Goal: Communication & Community: Ask a question

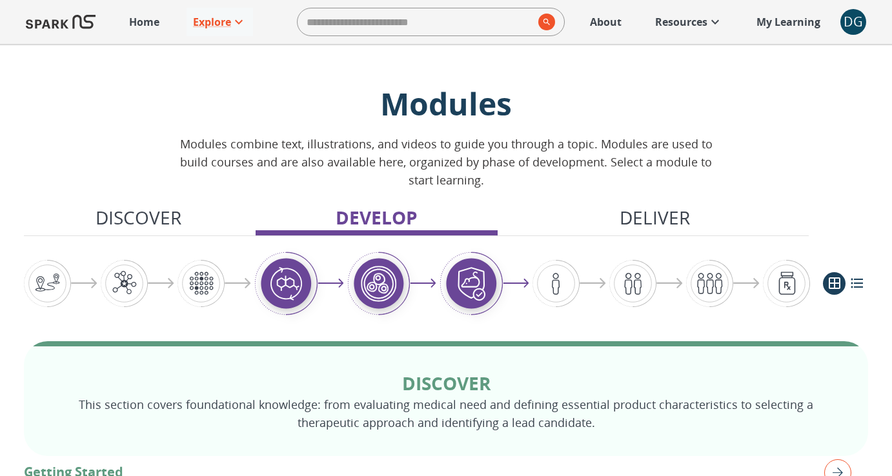
click at [860, 9] on span "DG 0" at bounding box center [853, 22] width 26 height 26
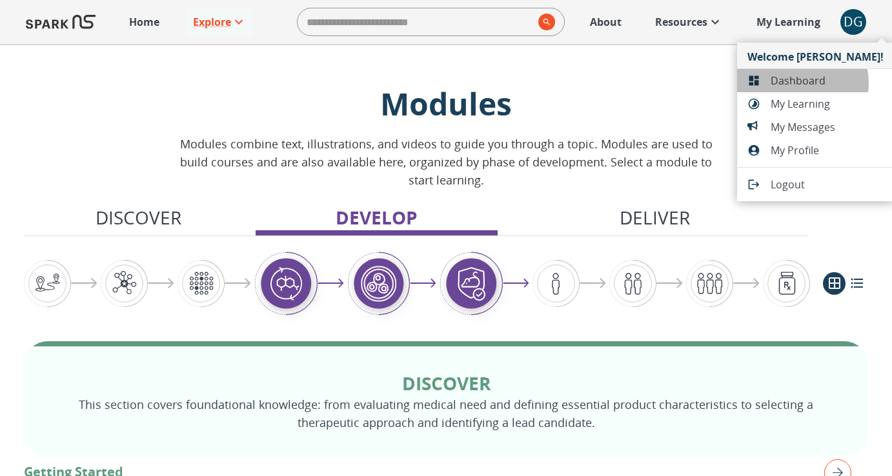
click at [800, 83] on span "Dashboard" at bounding box center [826, 80] width 113 height 15
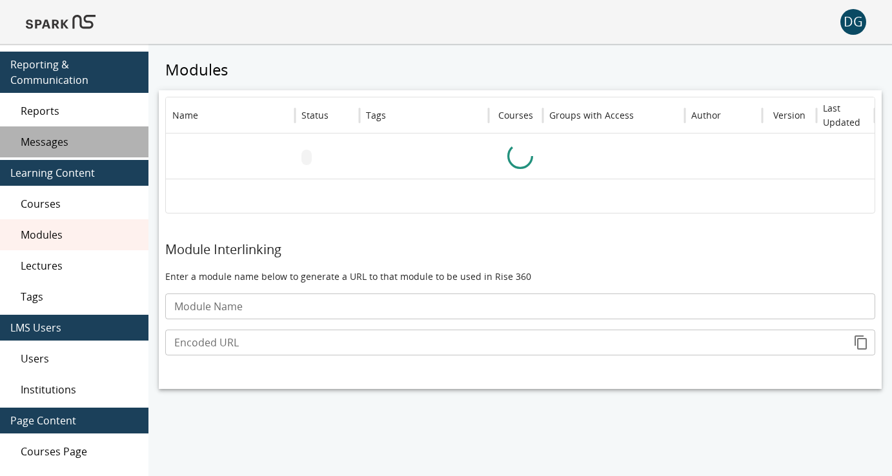
click at [50, 146] on span "Messages" at bounding box center [79, 141] width 117 height 15
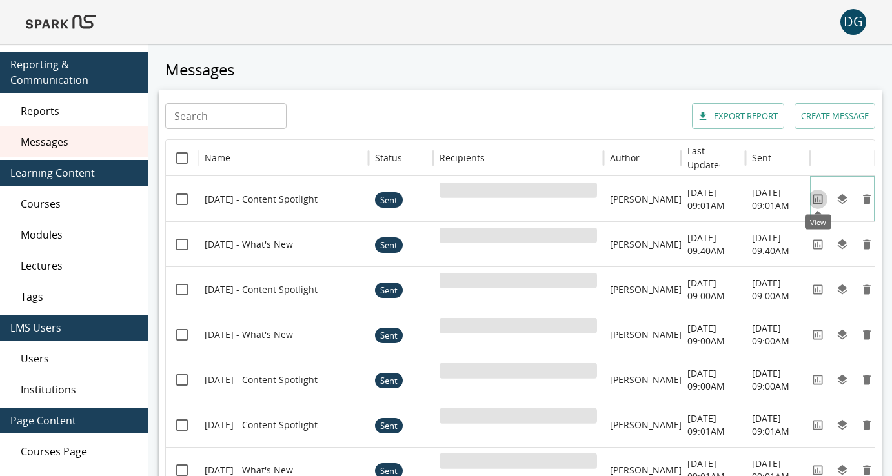
click at [819, 201] on icon "View" at bounding box center [817, 199] width 13 height 13
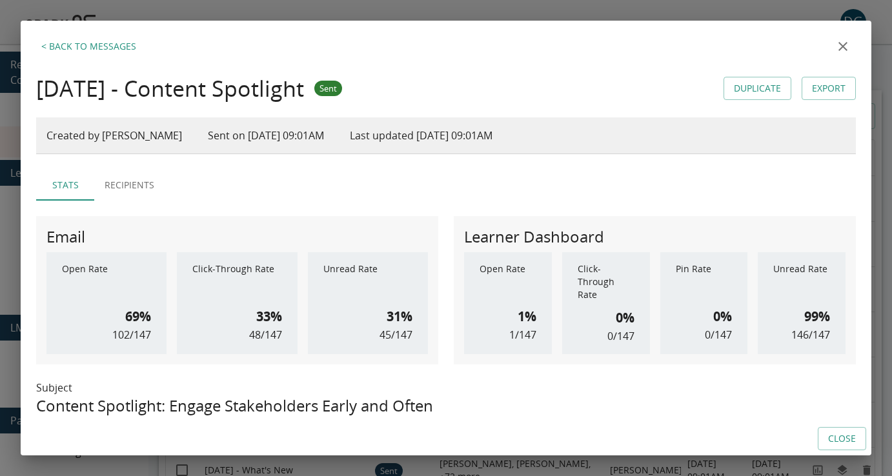
click at [845, 43] on icon "close" at bounding box center [842, 46] width 9 height 9
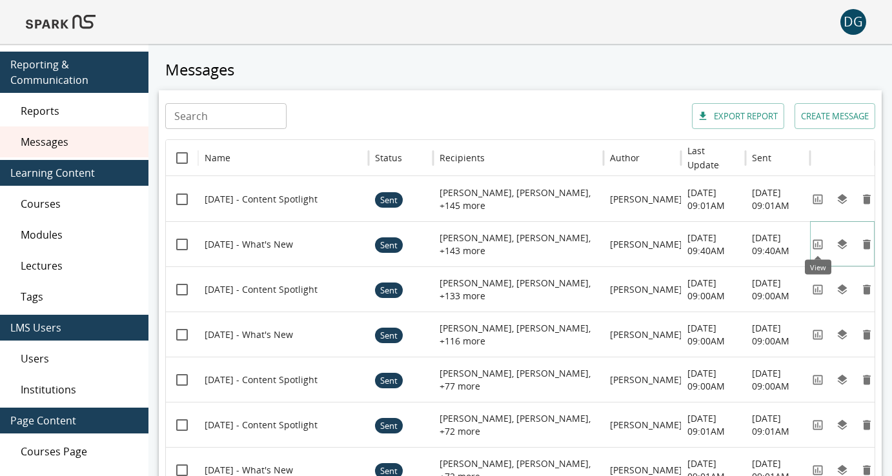
click at [814, 244] on icon "View" at bounding box center [817, 244] width 13 height 13
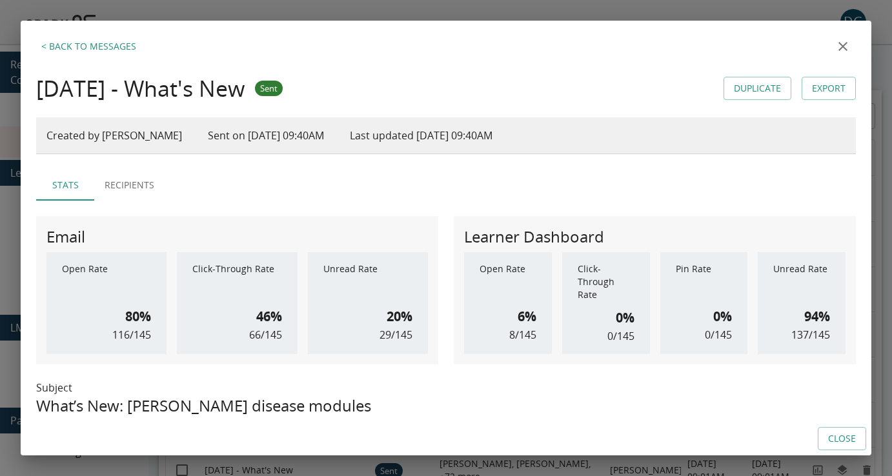
click at [849, 43] on icon "close" at bounding box center [842, 46] width 15 height 15
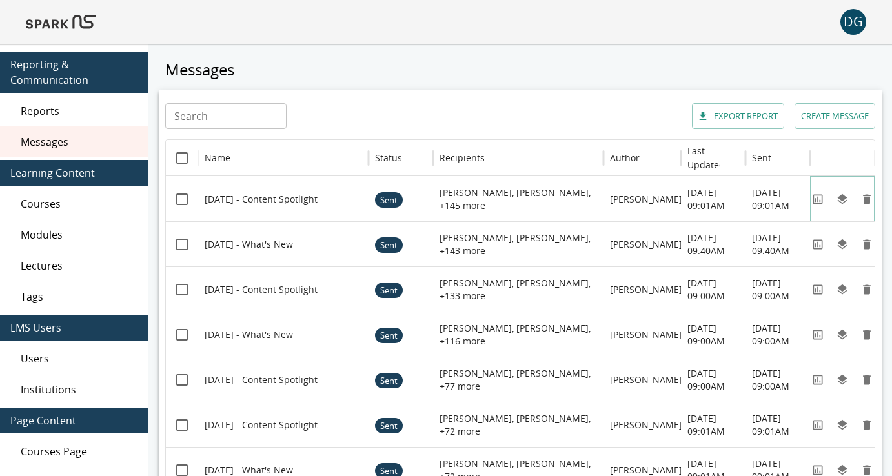
click at [820, 205] on button "View" at bounding box center [817, 199] width 19 height 19
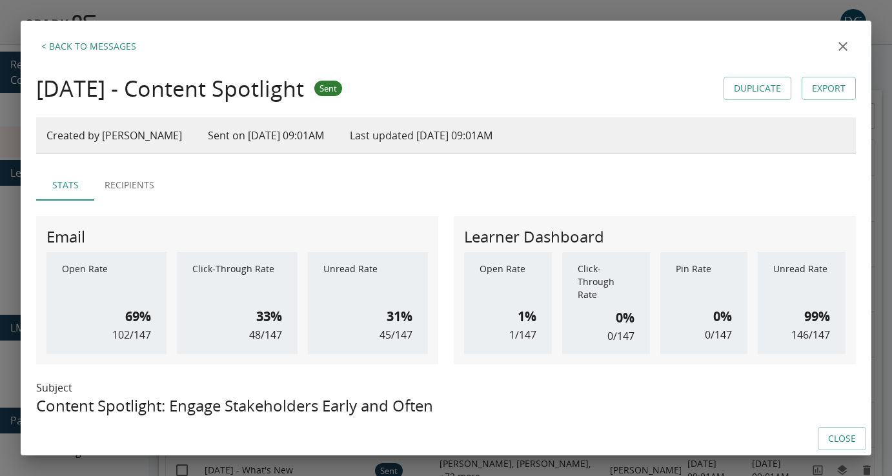
click at [841, 43] on icon "close" at bounding box center [842, 46] width 15 height 15
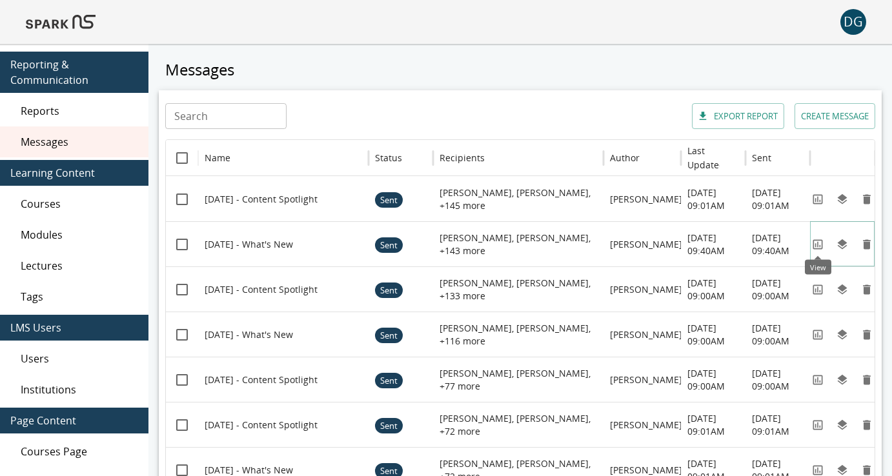
click at [815, 249] on icon "View" at bounding box center [817, 244] width 13 height 13
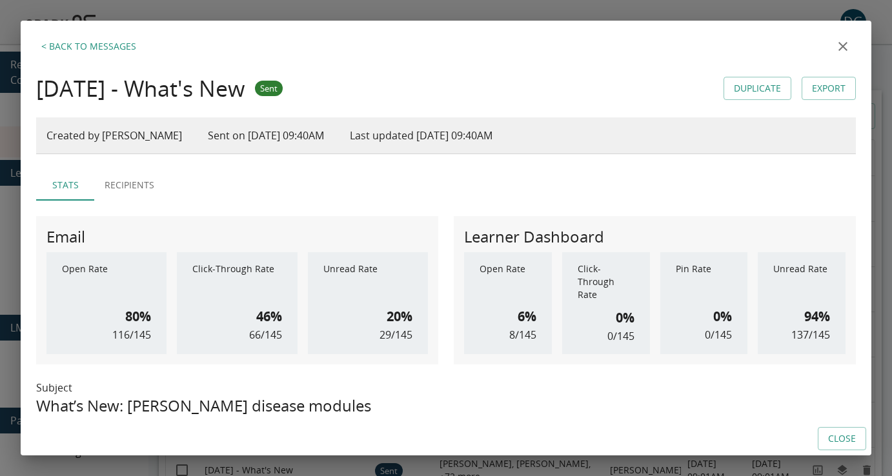
click at [841, 43] on icon "close" at bounding box center [842, 46] width 15 height 15
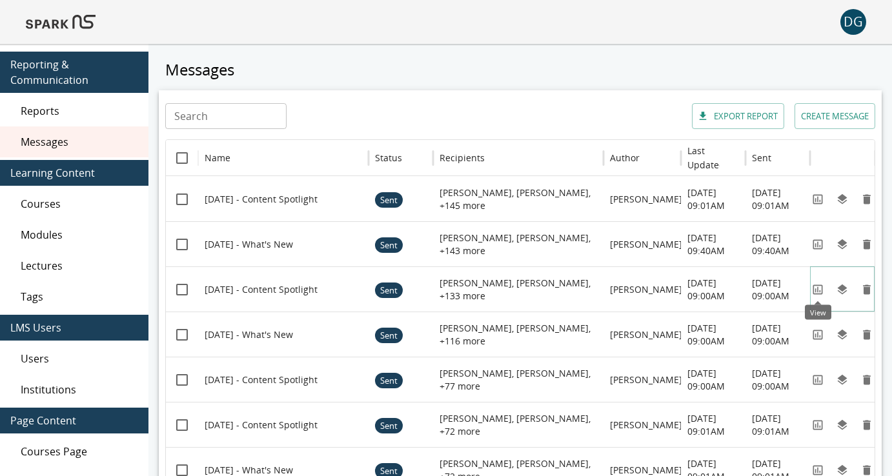
click at [818, 285] on icon "View" at bounding box center [818, 290] width 10 height 10
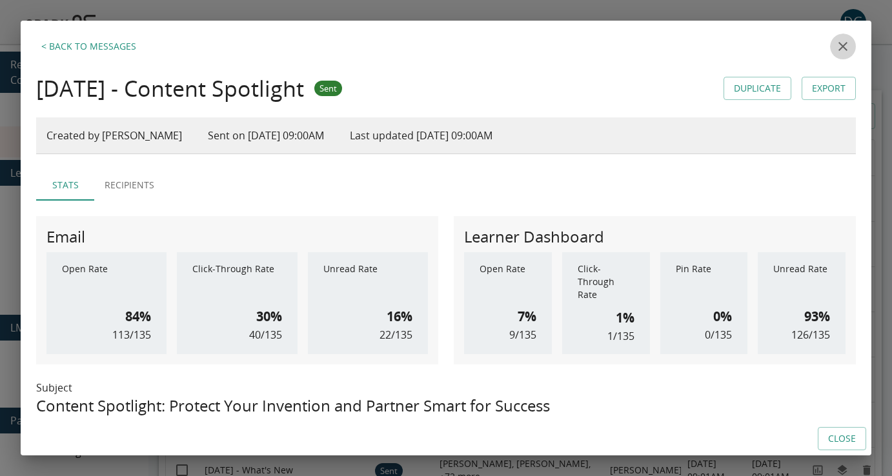
click at [840, 46] on icon "close" at bounding box center [842, 46] width 15 height 15
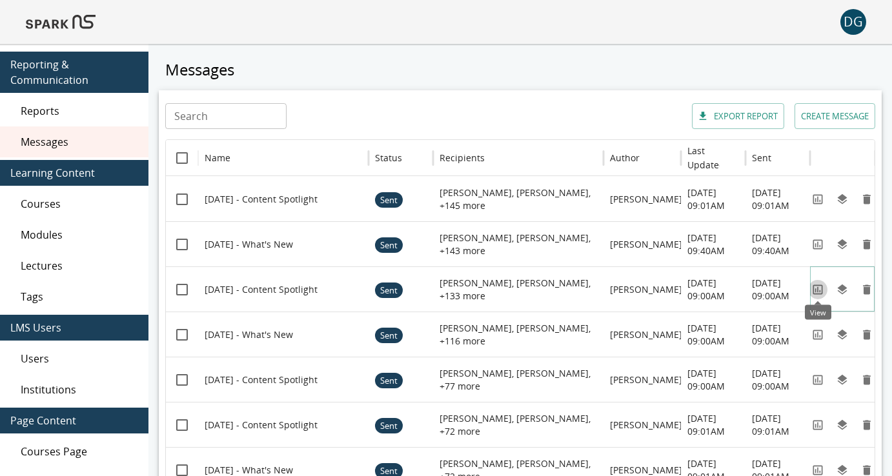
click at [819, 292] on icon "View" at bounding box center [817, 289] width 13 height 13
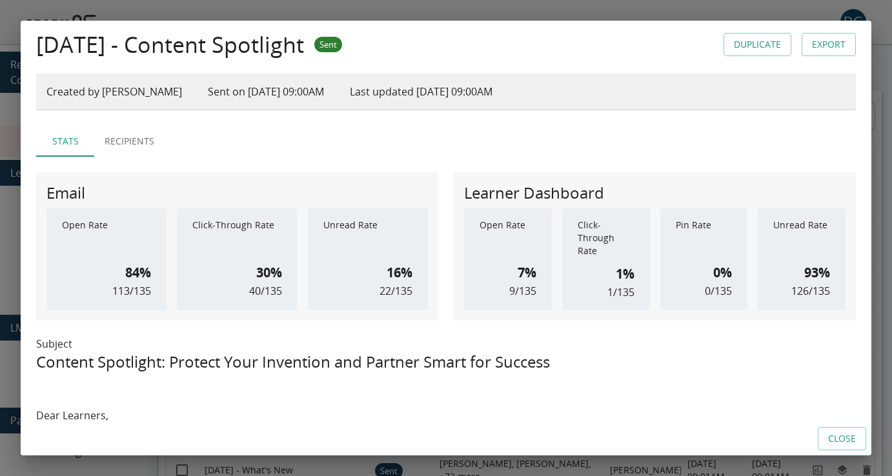
scroll to position [37, 0]
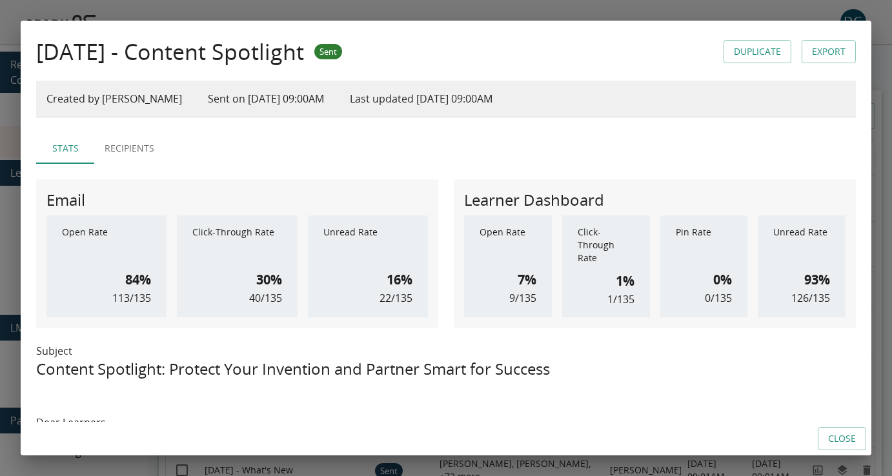
click at [885, 26] on div "< Back to Messages [DATE] - Content Spotlight Sent Duplicate Export Created by …" at bounding box center [446, 238] width 892 height 476
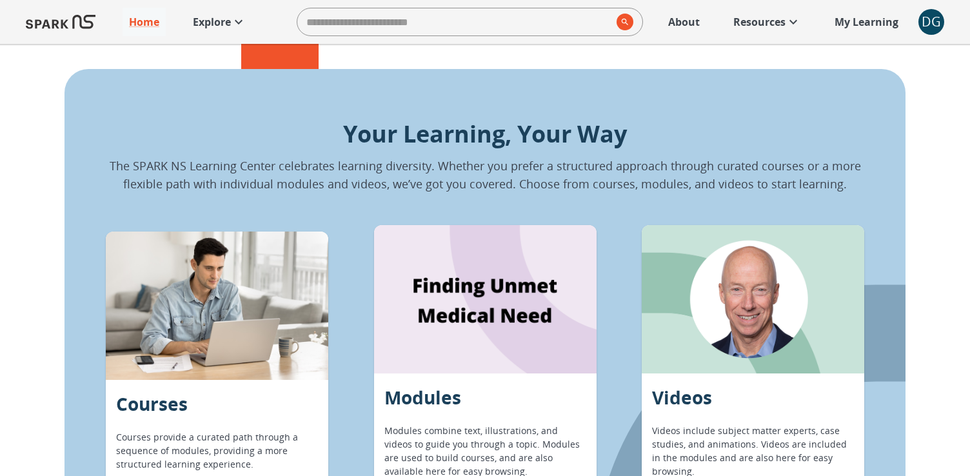
scroll to position [1007, 0]
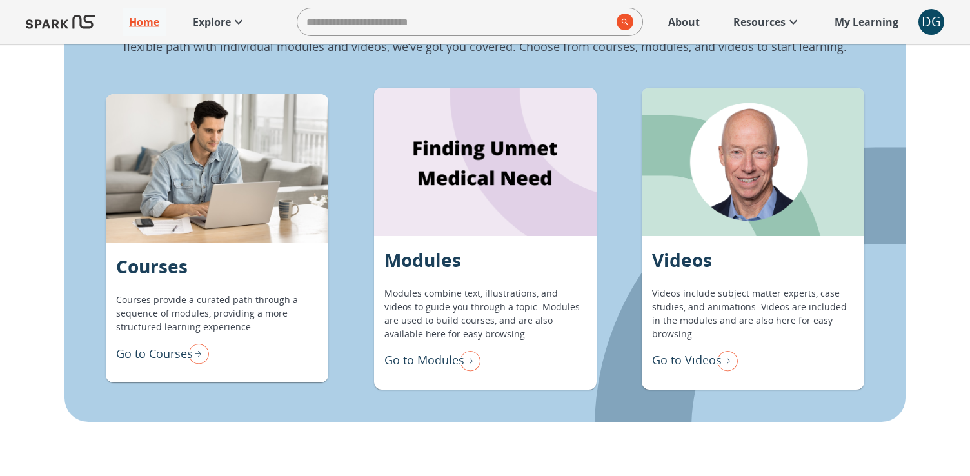
click at [426, 365] on p "Go to Modules" at bounding box center [425, 360] width 80 height 17
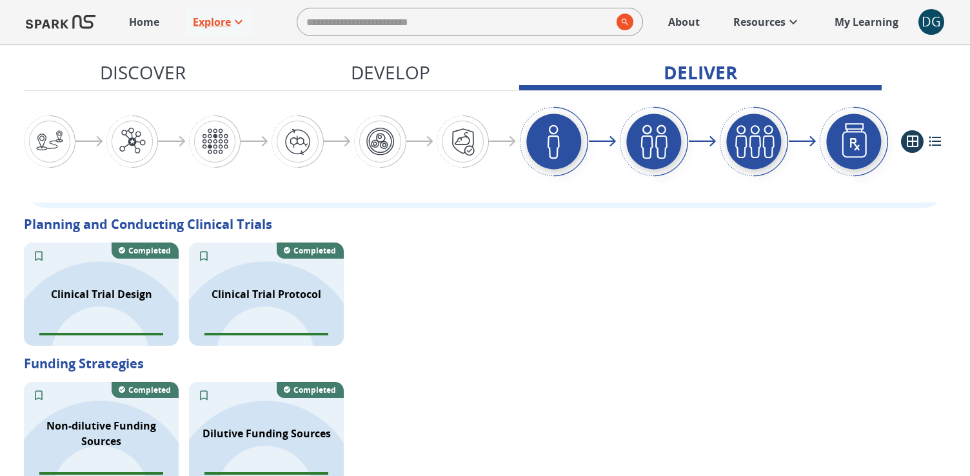
scroll to position [2046, 0]
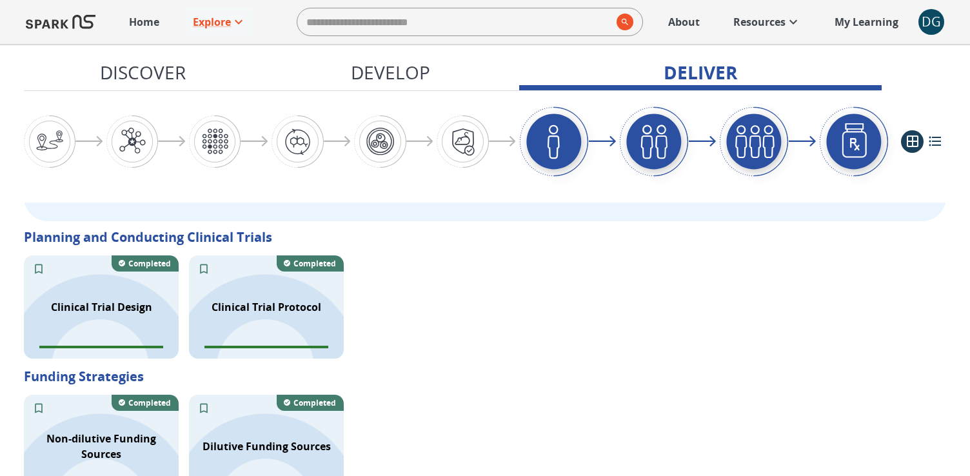
click at [912, 26] on div "Home Explore ​ About Resources My Learning + DG 0" at bounding box center [485, 22] width 970 height 44
click at [928, 24] on div "DG" at bounding box center [932, 22] width 26 height 26
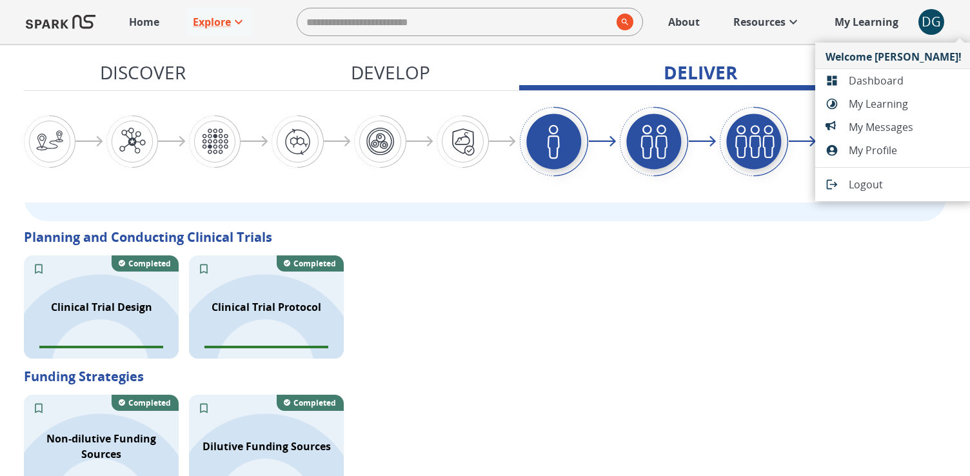
click at [866, 86] on span "Dashboard" at bounding box center [905, 80] width 113 height 15
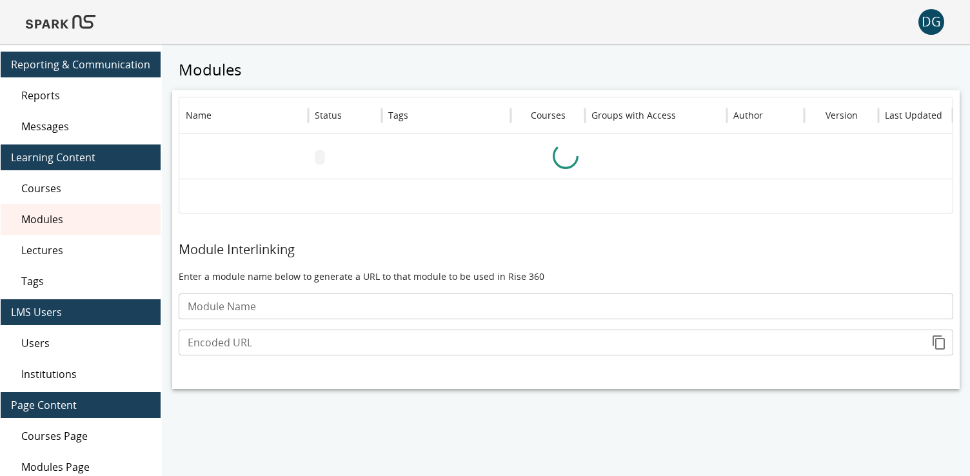
click at [90, 120] on span "Messages" at bounding box center [85, 126] width 129 height 15
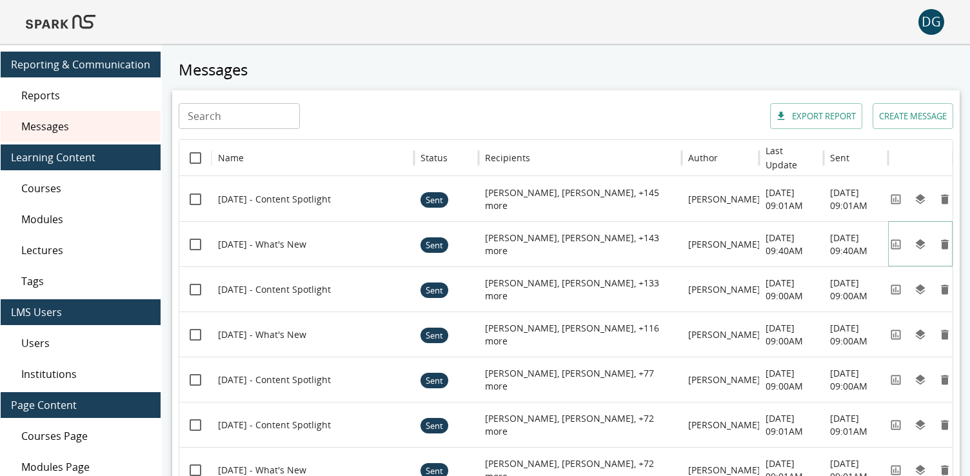
click at [896, 246] on icon "View" at bounding box center [896, 244] width 10 height 10
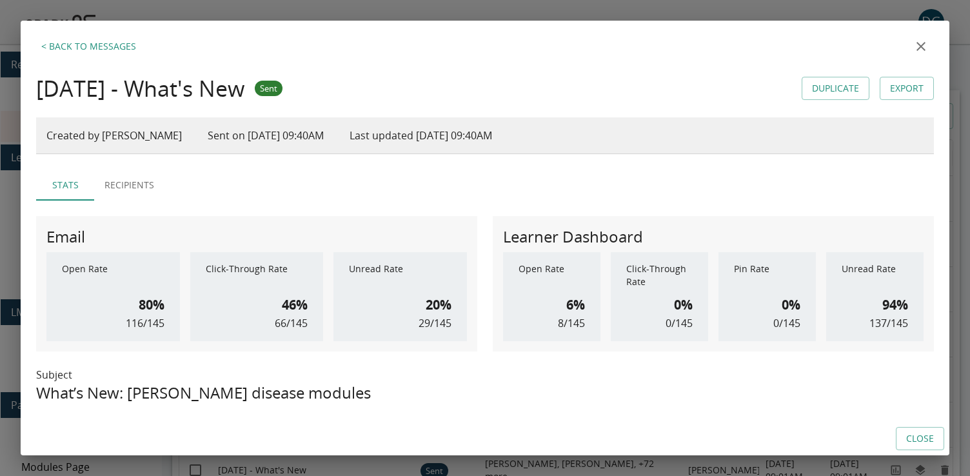
click at [917, 45] on icon "close" at bounding box center [921, 46] width 15 height 15
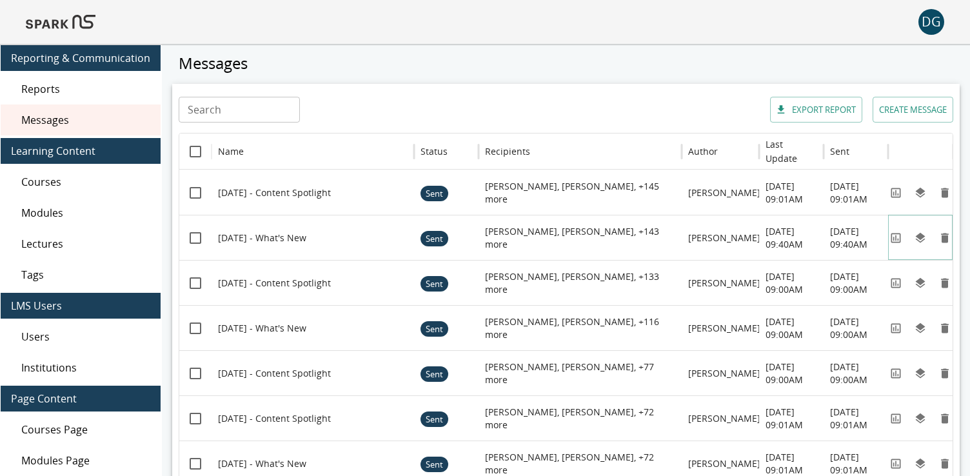
scroll to position [8, 0]
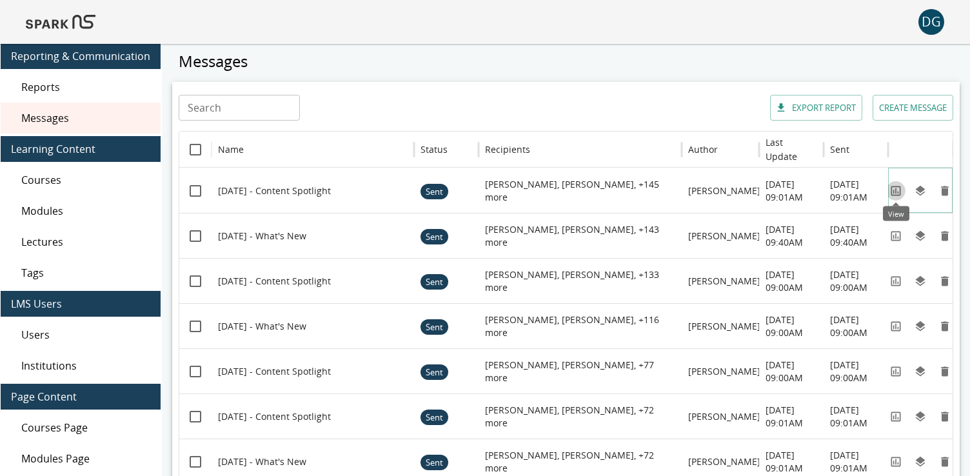
click at [897, 186] on icon "View" at bounding box center [896, 191] width 13 height 13
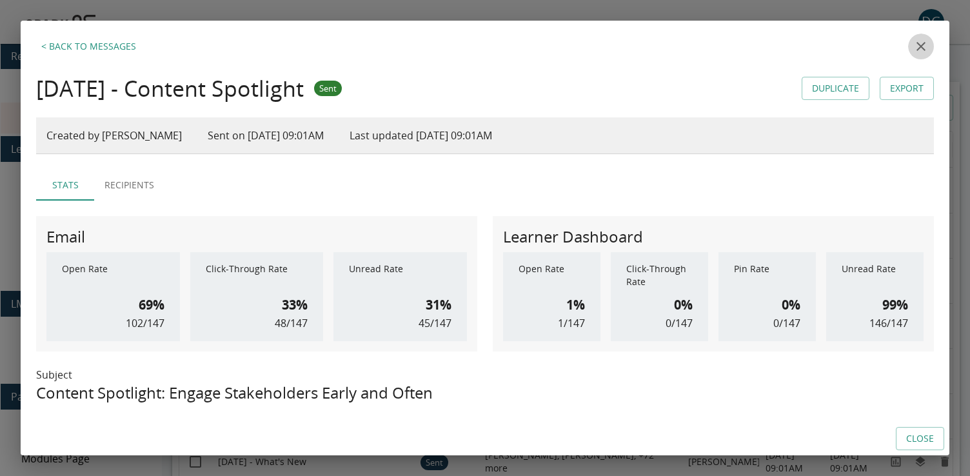
click at [920, 52] on icon "close" at bounding box center [921, 46] width 15 height 15
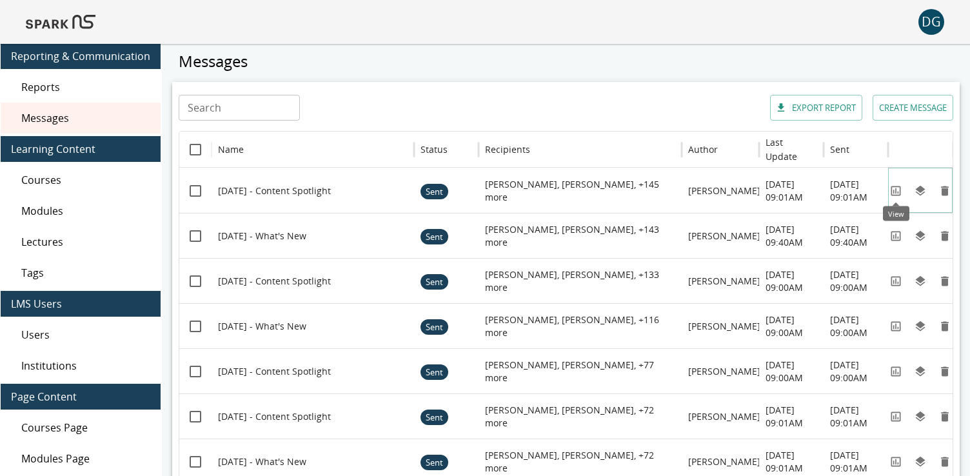
click at [896, 192] on icon "View" at bounding box center [896, 191] width 10 height 10
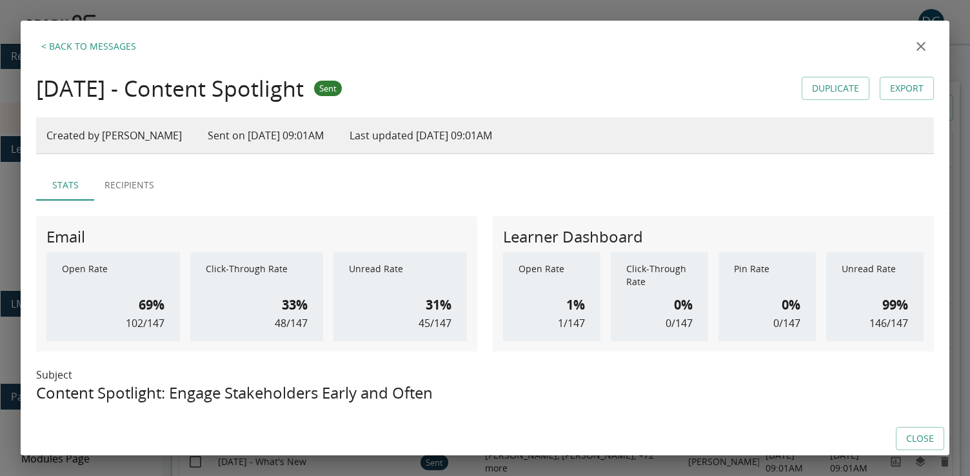
click at [919, 48] on icon "close" at bounding box center [921, 46] width 15 height 15
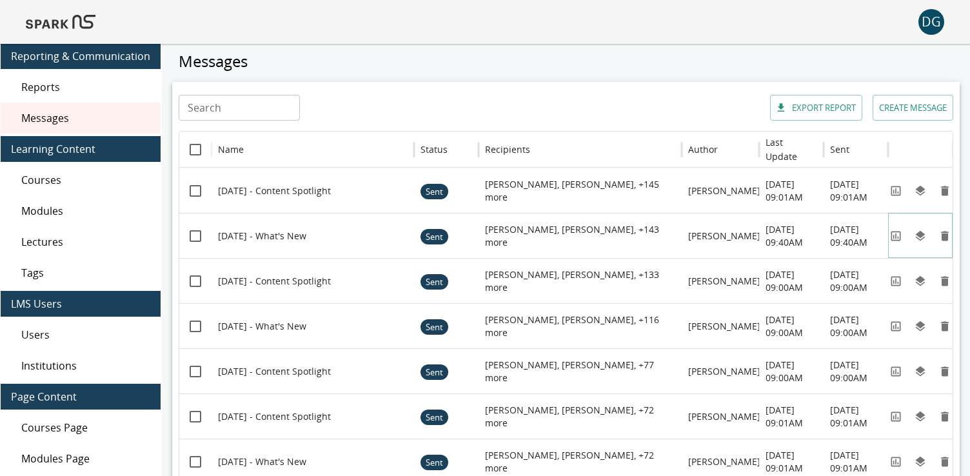
click at [897, 232] on icon "View" at bounding box center [896, 236] width 13 height 13
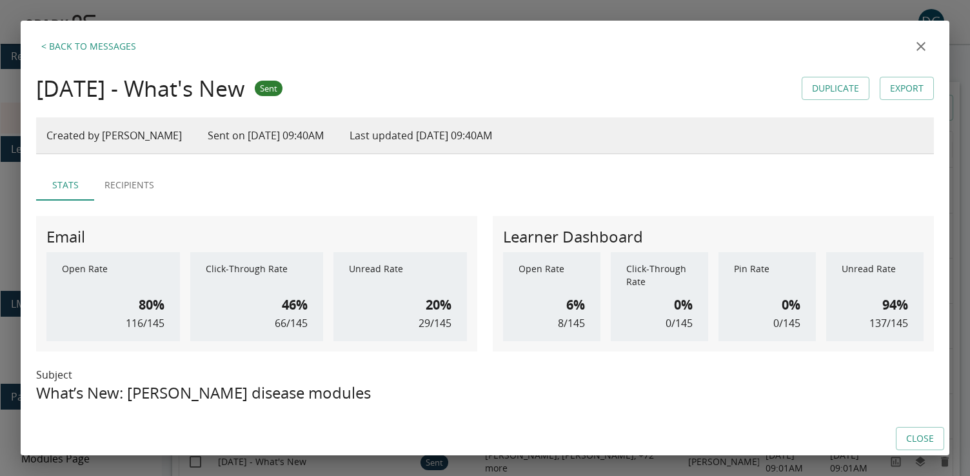
click at [915, 45] on icon "close" at bounding box center [921, 46] width 15 height 15
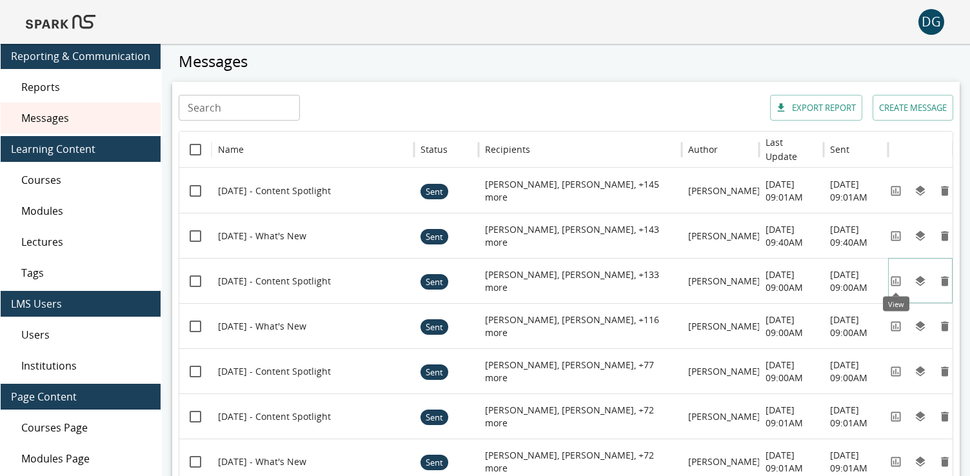
click at [901, 281] on icon "View" at bounding box center [896, 281] width 10 height 10
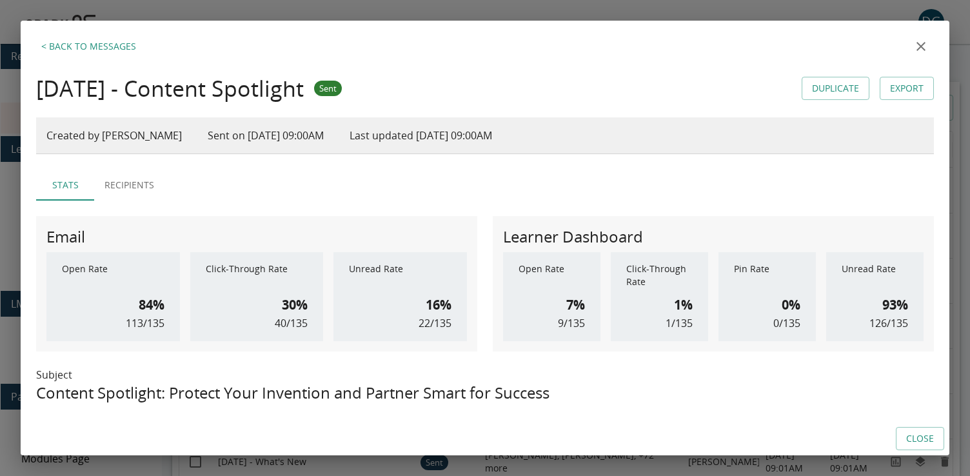
click at [919, 47] on icon "close" at bounding box center [921, 46] width 15 height 15
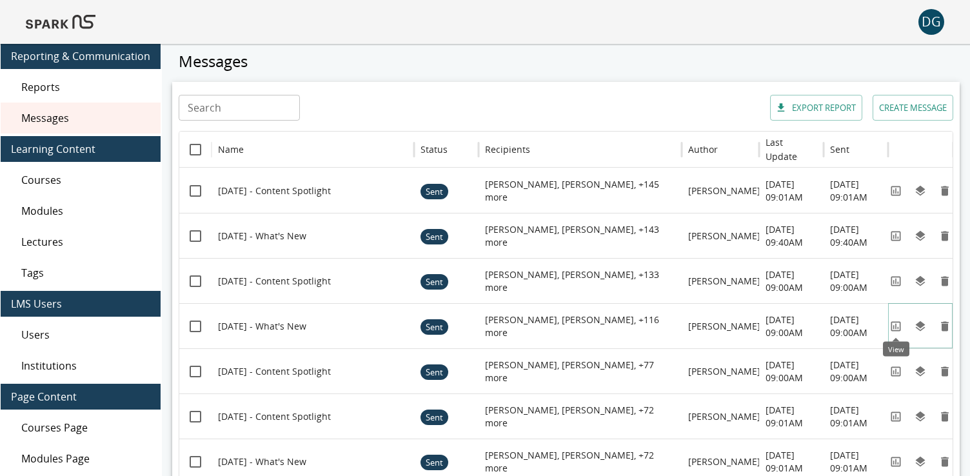
click at [899, 320] on icon "View" at bounding box center [896, 326] width 13 height 13
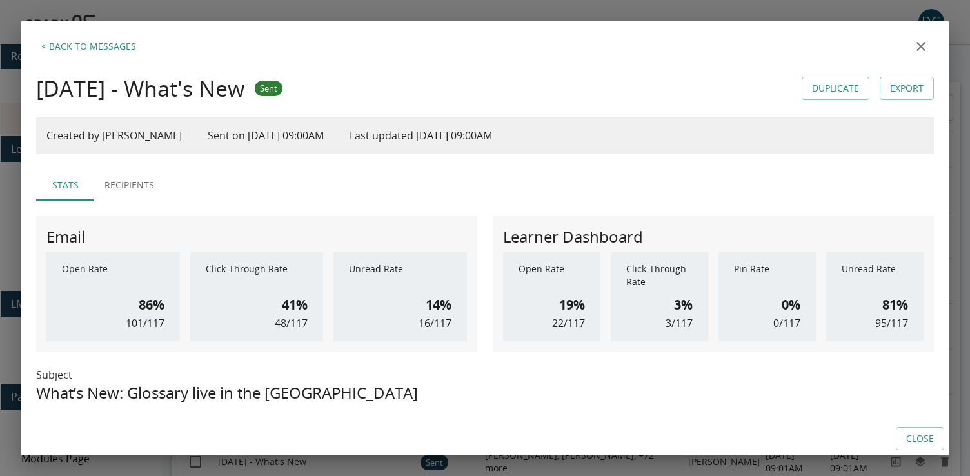
scroll to position [21, 0]
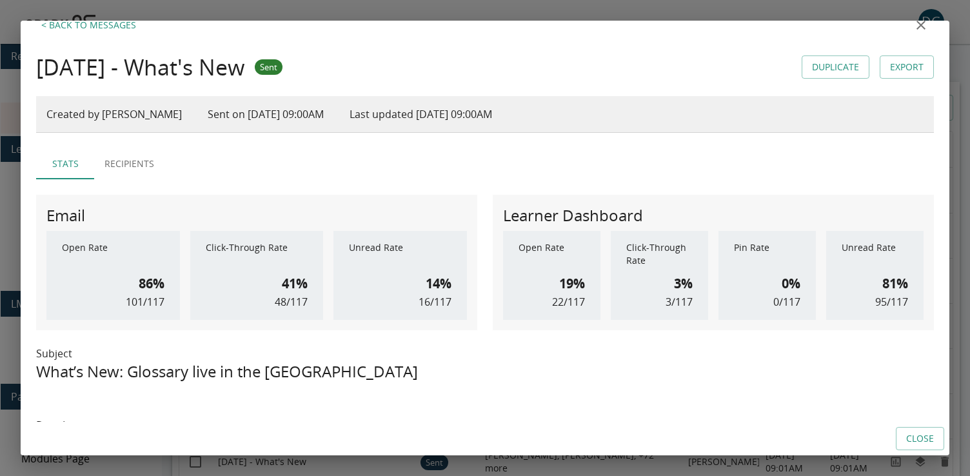
click at [923, 25] on icon "close" at bounding box center [921, 24] width 15 height 15
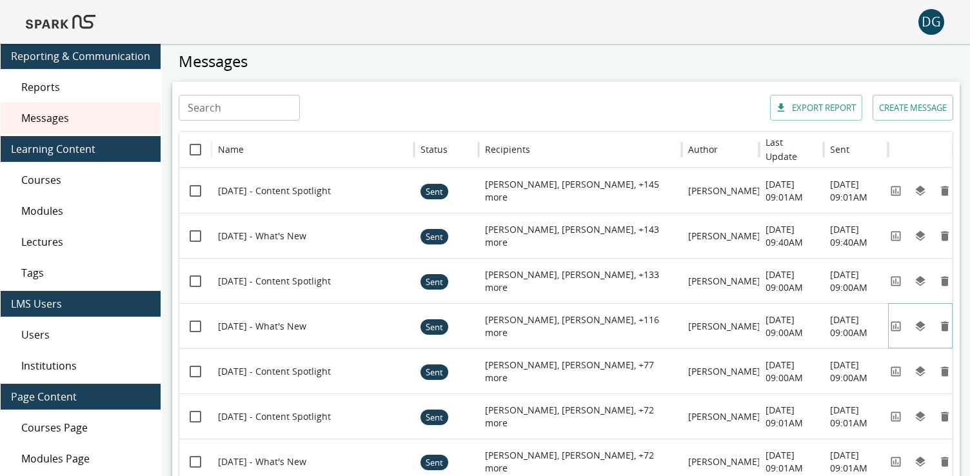
scroll to position [0, 0]
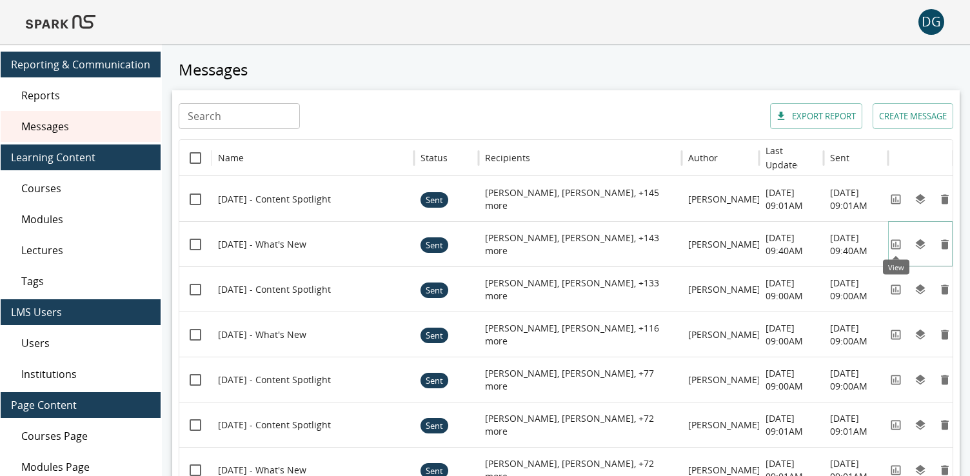
click at [896, 245] on icon "View" at bounding box center [896, 244] width 10 height 10
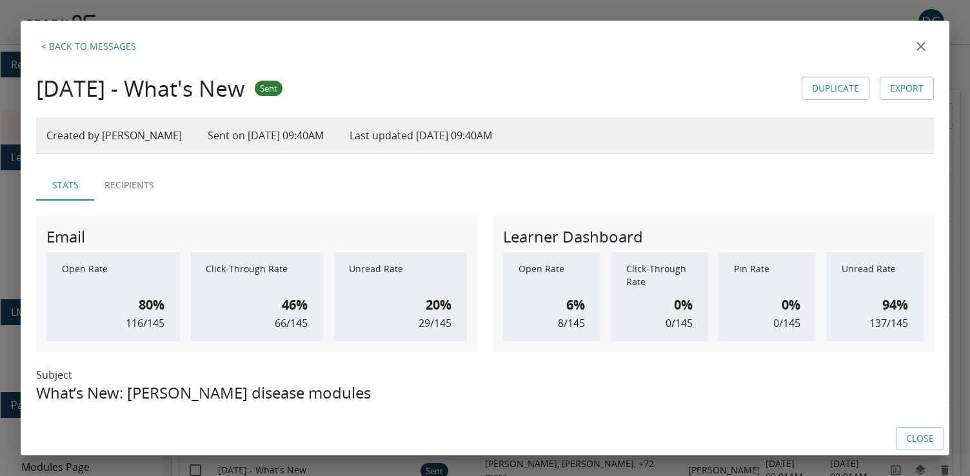
click at [925, 46] on icon "close" at bounding box center [921, 46] width 15 height 15
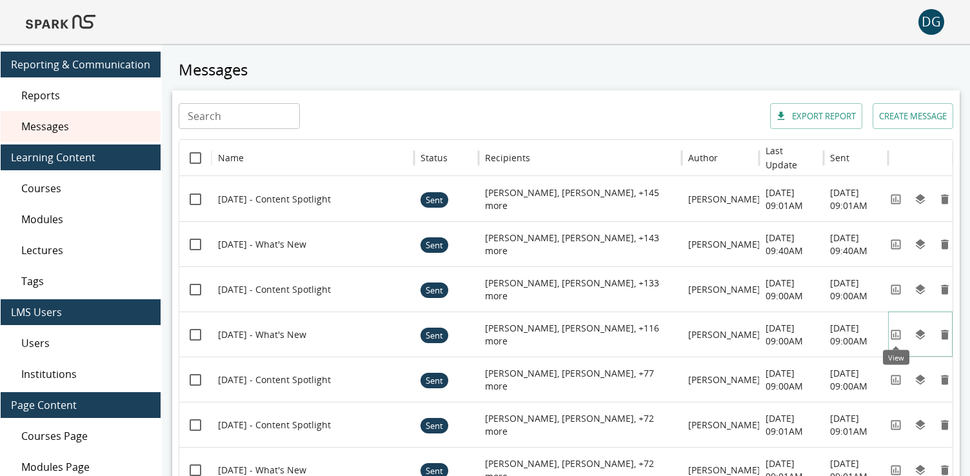
click at [892, 334] on icon "View" at bounding box center [896, 334] width 13 height 13
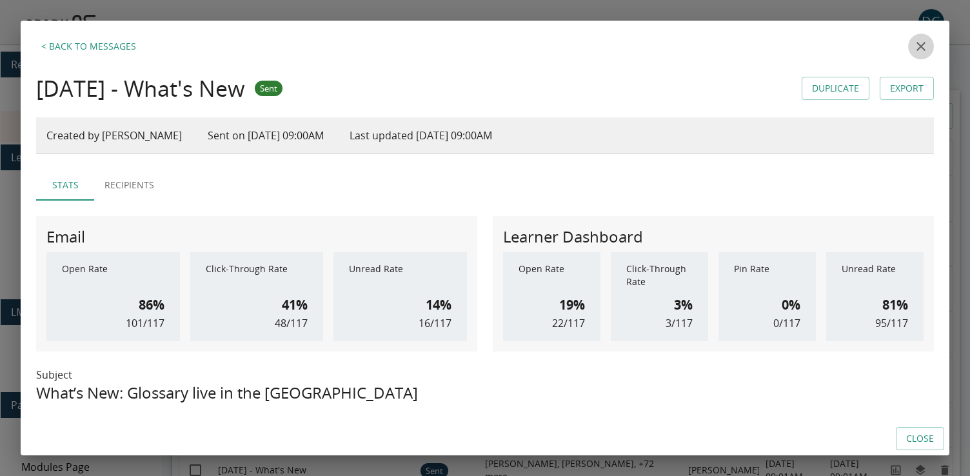
click at [925, 48] on icon "close" at bounding box center [921, 46] width 15 height 15
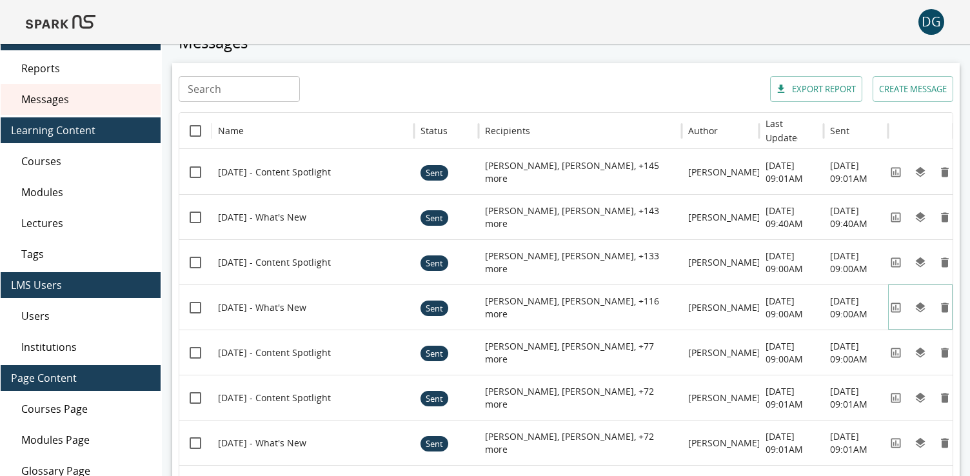
scroll to position [28, 0]
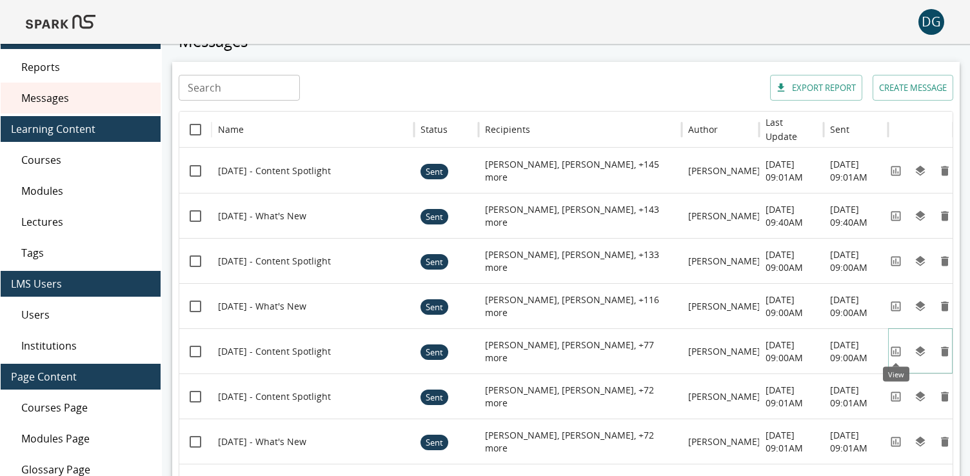
click at [892, 346] on icon "View" at bounding box center [896, 351] width 13 height 13
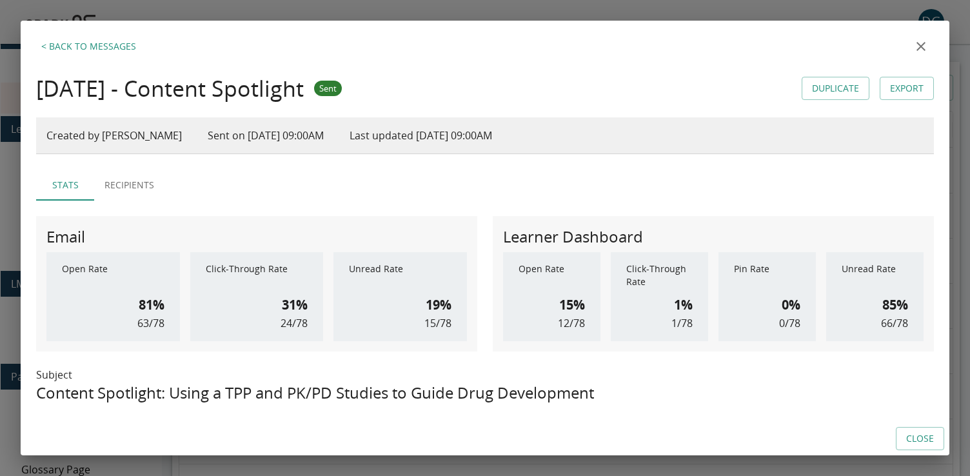
click at [922, 47] on icon "close" at bounding box center [921, 46] width 9 height 9
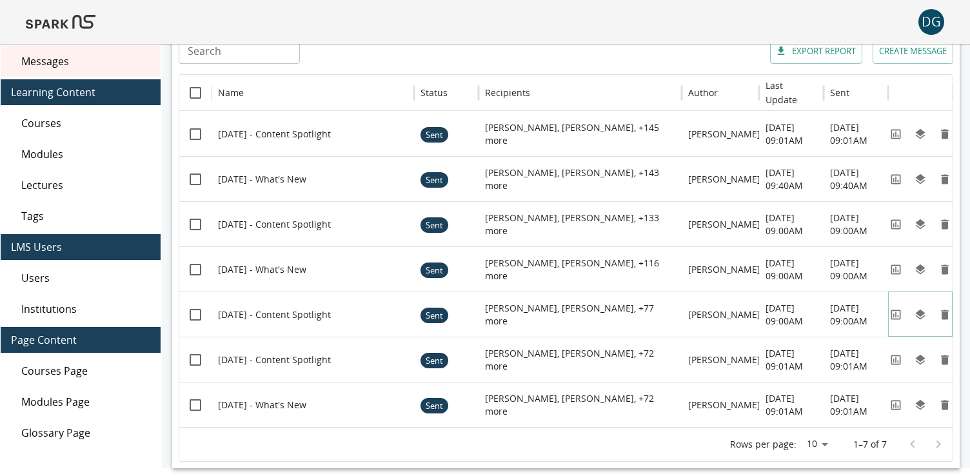
scroll to position [73, 0]
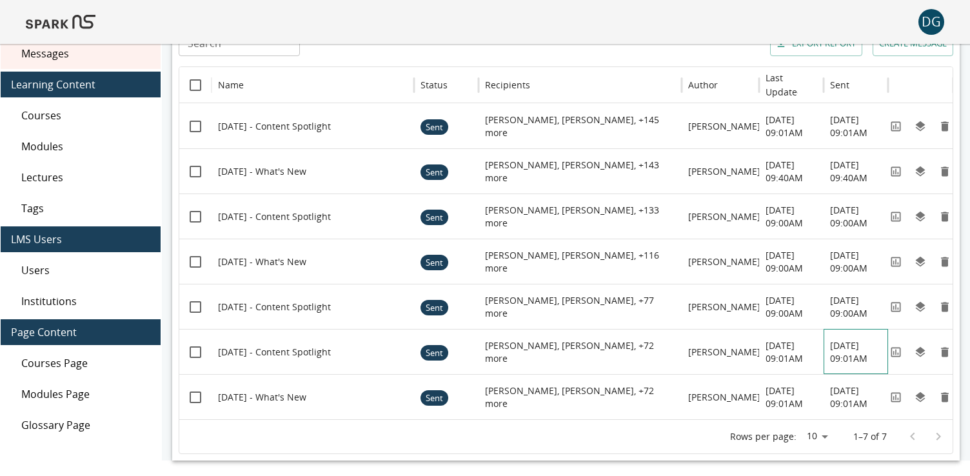
click at [888, 353] on div "[DATE] 09:01AM" at bounding box center [856, 351] width 65 height 45
click at [899, 350] on icon "View" at bounding box center [896, 352] width 13 height 13
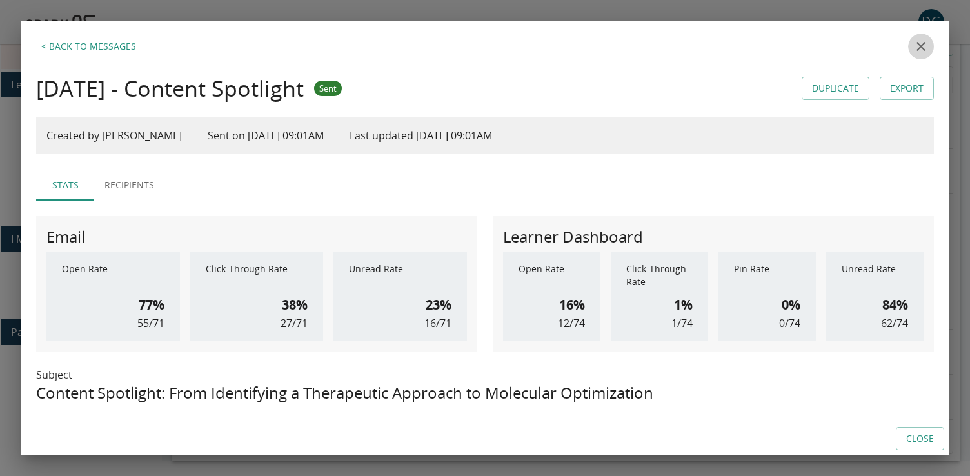
click at [921, 49] on icon "close" at bounding box center [921, 46] width 15 height 15
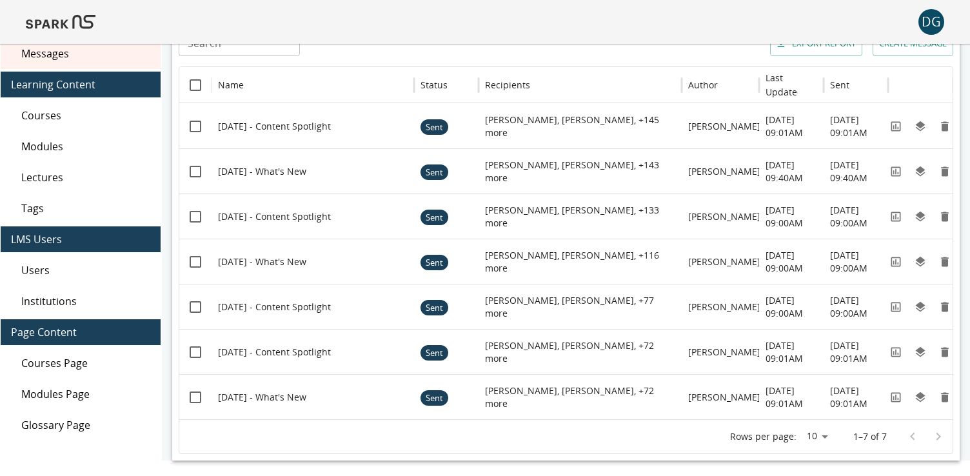
click at [38, 17] on img at bounding box center [61, 21] width 70 height 31
